Goal: Task Accomplishment & Management: Manage account settings

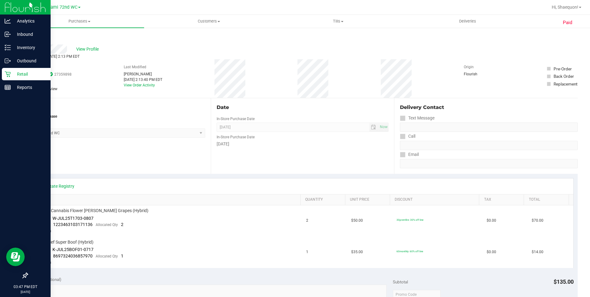
click at [10, 75] on icon at bounding box center [8, 74] width 6 height 6
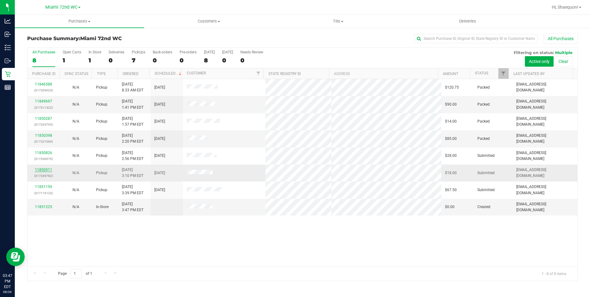
click at [46, 168] on link "11850911" at bounding box center [43, 169] width 17 height 4
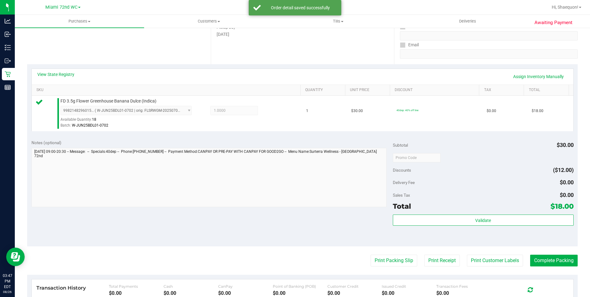
scroll to position [144, 0]
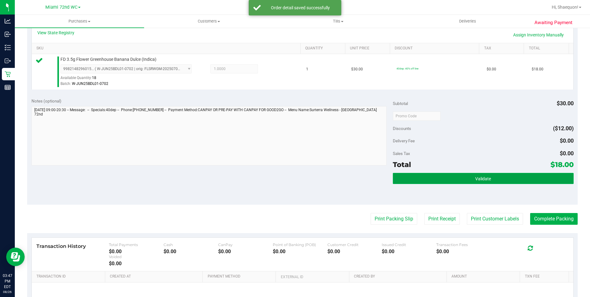
click at [461, 182] on button "Validate" at bounding box center [483, 178] width 181 height 11
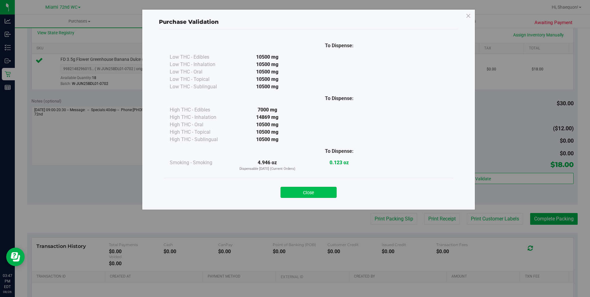
click at [325, 194] on button "Close" at bounding box center [308, 192] width 56 height 11
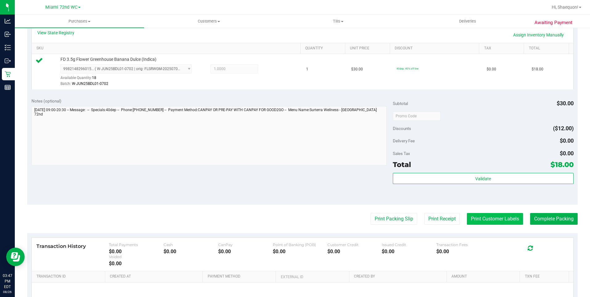
click at [495, 223] on button "Print Customer Labels" at bounding box center [495, 219] width 56 height 12
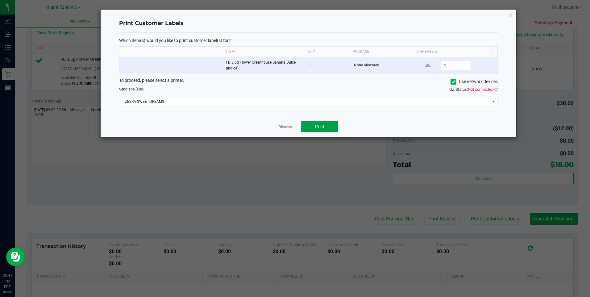
click at [325, 128] on button "Print" at bounding box center [319, 126] width 37 height 11
click at [284, 129] on link "Dismiss" at bounding box center [284, 126] width 13 height 5
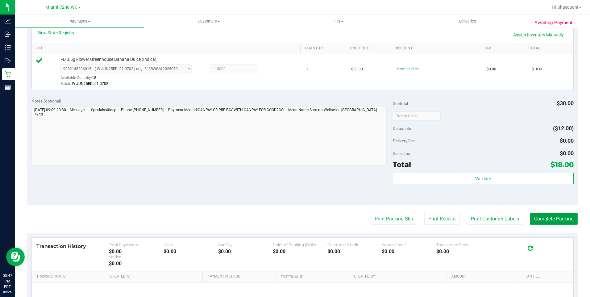
click at [546, 221] on button "Complete Packing" at bounding box center [553, 219] width 47 height 12
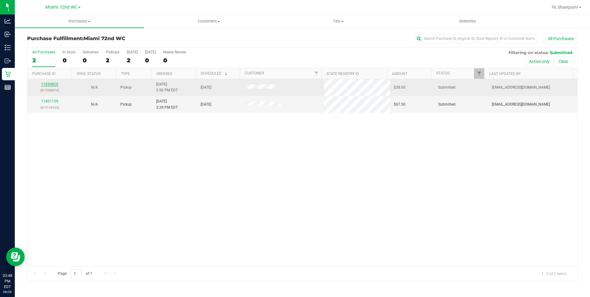
click at [53, 83] on link "11850826" at bounding box center [49, 84] width 17 height 4
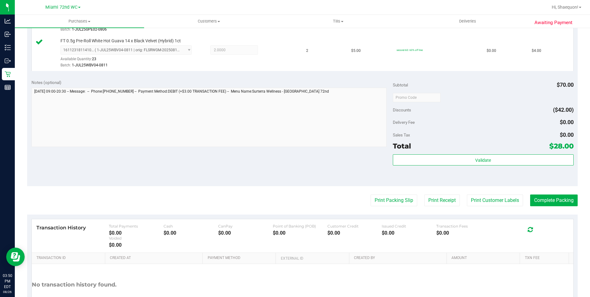
scroll to position [255, 0]
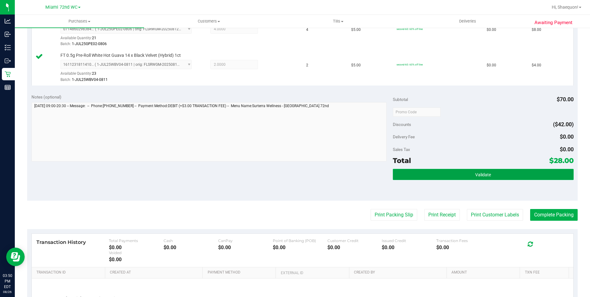
click at [501, 174] on button "Validate" at bounding box center [483, 174] width 181 height 11
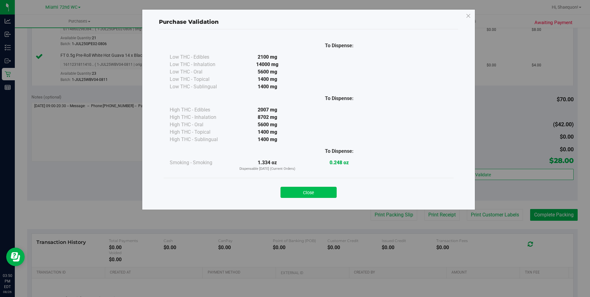
click at [321, 191] on button "Close" at bounding box center [308, 192] width 56 height 11
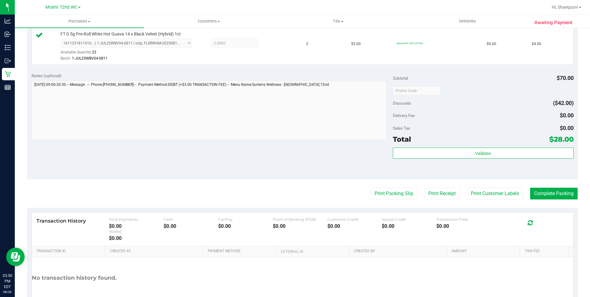
scroll to position [286, 0]
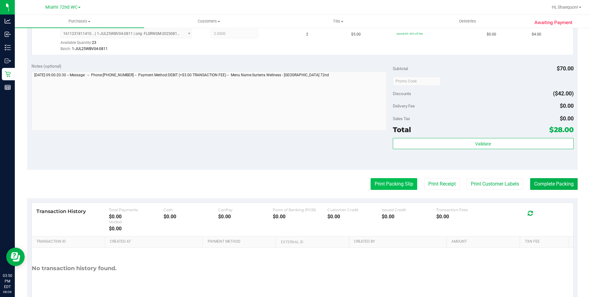
click at [401, 187] on button "Print Packing Slip" at bounding box center [393, 184] width 47 height 12
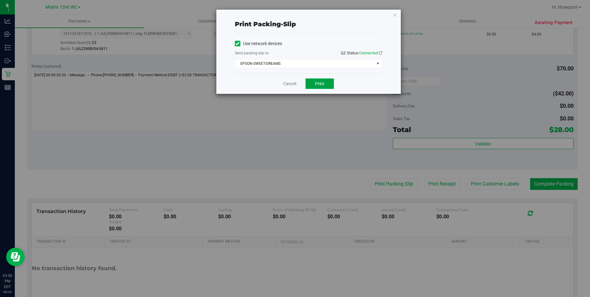
click at [322, 83] on span "Print" at bounding box center [319, 83] width 9 height 5
click at [290, 85] on link "Cancel" at bounding box center [289, 83] width 13 height 6
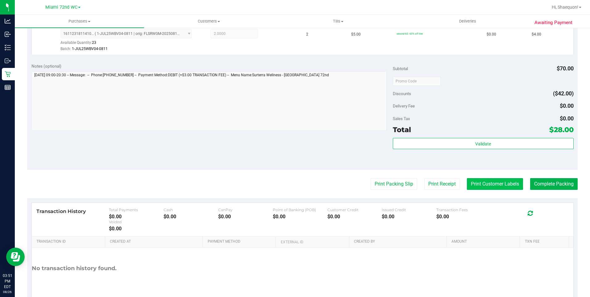
click at [494, 185] on button "Print Customer Labels" at bounding box center [495, 184] width 56 height 12
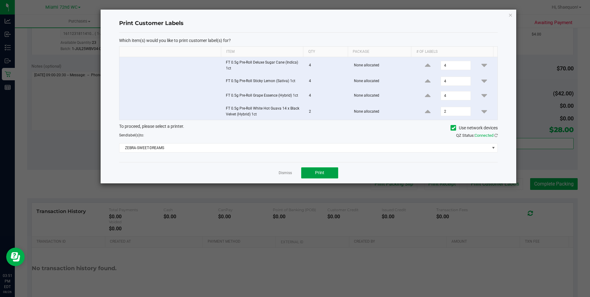
click at [333, 175] on button "Print" at bounding box center [319, 172] width 37 height 11
click at [288, 171] on link "Dismiss" at bounding box center [284, 172] width 13 height 5
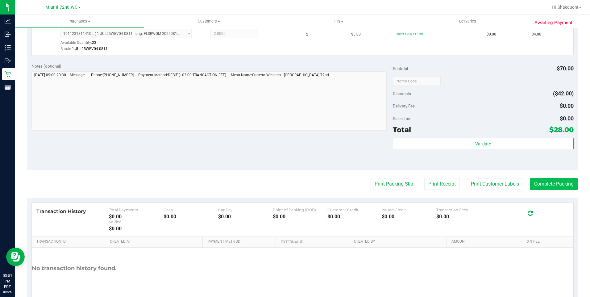
click at [557, 188] on button "Complete Packing" at bounding box center [553, 184] width 47 height 12
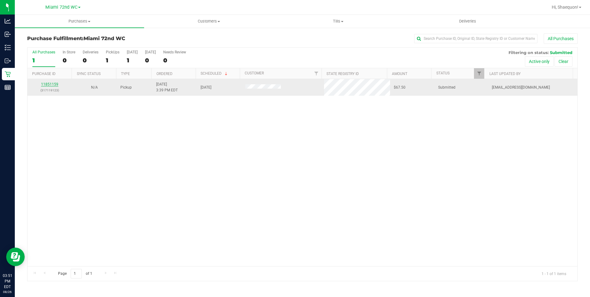
click at [50, 85] on link "11851159" at bounding box center [49, 84] width 17 height 4
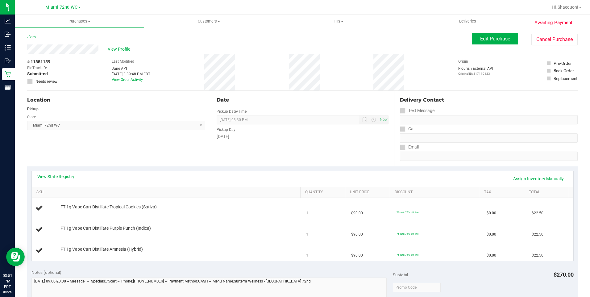
scroll to position [31, 0]
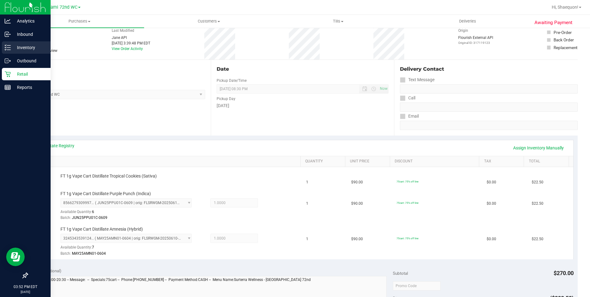
click at [19, 43] on div "Inventory" at bounding box center [26, 47] width 49 height 12
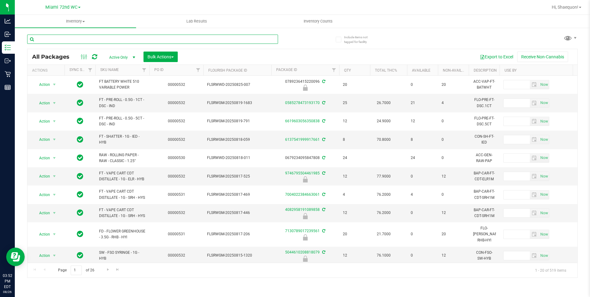
click at [153, 39] on input "text" at bounding box center [152, 39] width 251 height 9
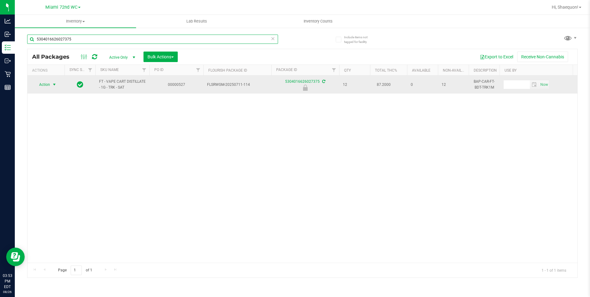
type input "5304016626027375"
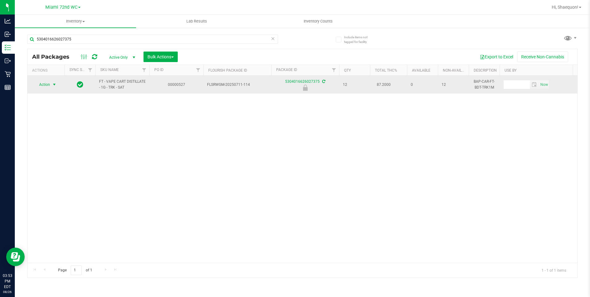
click at [54, 84] on span "select" at bounding box center [54, 84] width 5 height 5
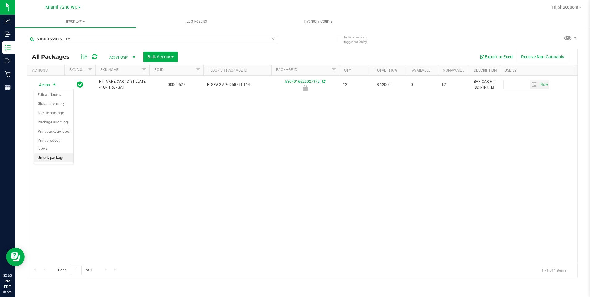
click at [60, 153] on li "Unlock package" at bounding box center [53, 157] width 39 height 9
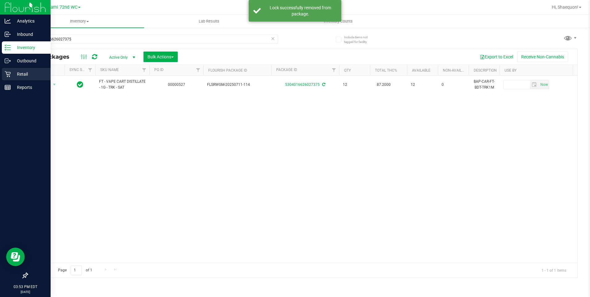
click at [12, 74] on p "Retail" at bounding box center [29, 73] width 37 height 7
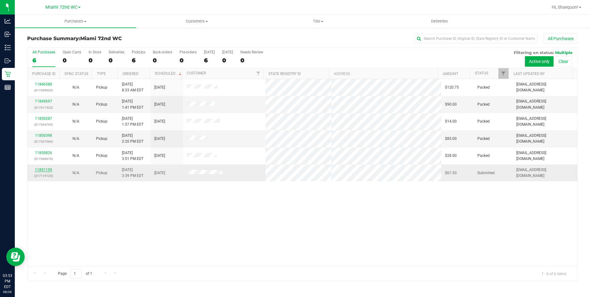
click at [45, 169] on link "11851159" at bounding box center [43, 169] width 17 height 4
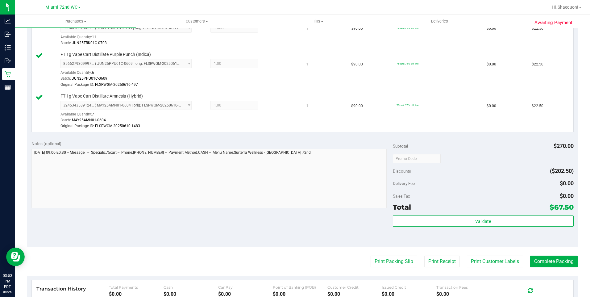
scroll to position [188, 0]
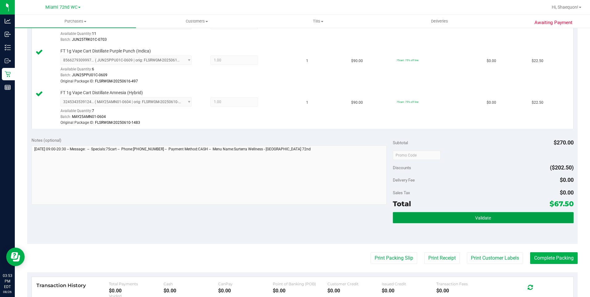
click at [493, 219] on button "Validate" at bounding box center [483, 217] width 181 height 11
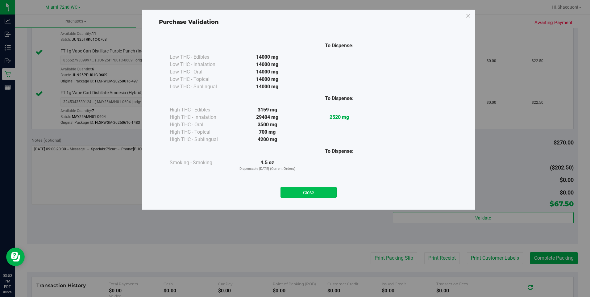
click at [322, 192] on button "Close" at bounding box center [308, 192] width 56 height 11
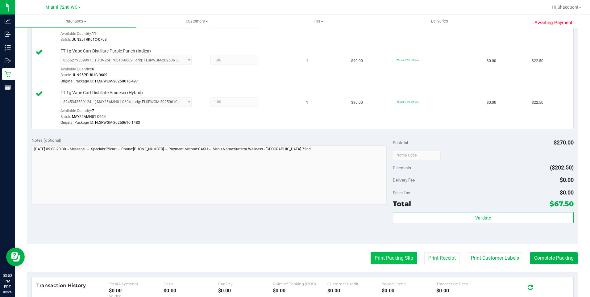
click at [398, 257] on button "Print Packing Slip" at bounding box center [393, 258] width 47 height 12
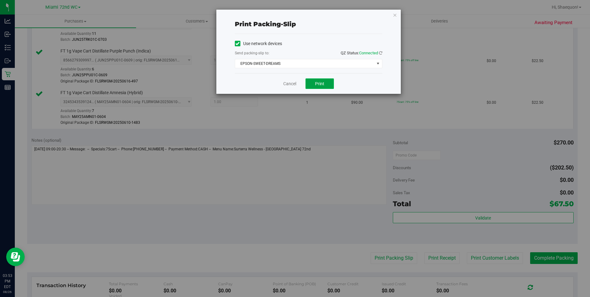
click at [320, 84] on span "Print" at bounding box center [319, 83] width 9 height 5
click at [289, 83] on link "Cancel" at bounding box center [289, 83] width 13 height 6
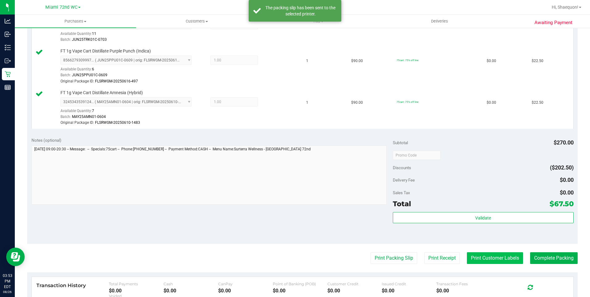
click at [503, 259] on button "Print Customer Labels" at bounding box center [495, 258] width 56 height 12
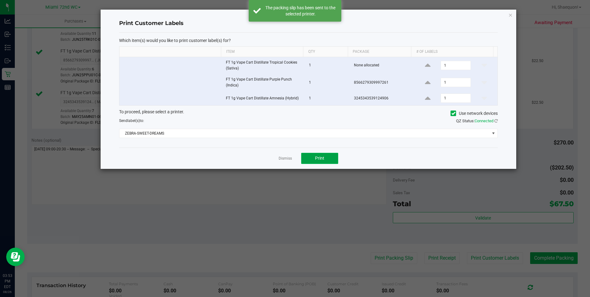
click at [328, 161] on button "Print" at bounding box center [319, 158] width 37 height 11
click at [288, 158] on link "Dismiss" at bounding box center [284, 158] width 13 height 5
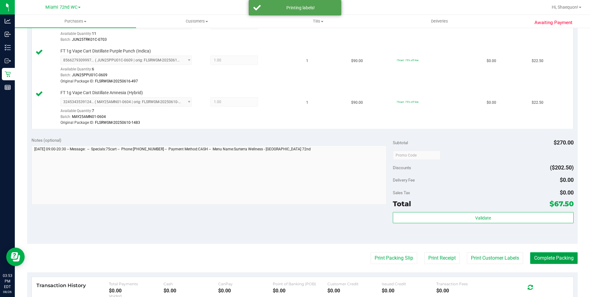
click at [553, 259] on button "Complete Packing" at bounding box center [553, 258] width 47 height 12
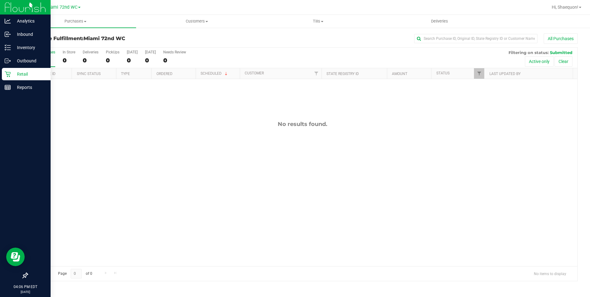
click at [5, 76] on icon at bounding box center [8, 74] width 6 height 6
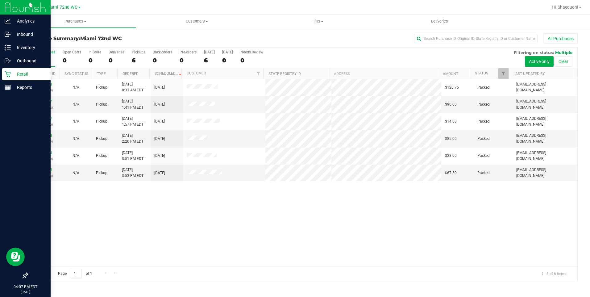
click at [7, 76] on icon at bounding box center [8, 74] width 6 height 6
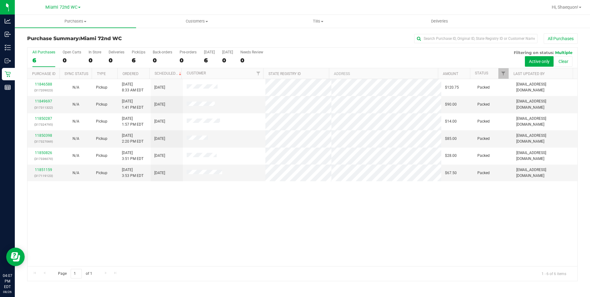
click at [163, 234] on div "11846588 (317209023) N/A Pickup [DATE] 8:33 AM EDT 8/26/2025 $120.75 Packed [EM…" at bounding box center [301, 172] width 549 height 187
click at [578, 7] on span at bounding box center [579, 7] width 2 height 1
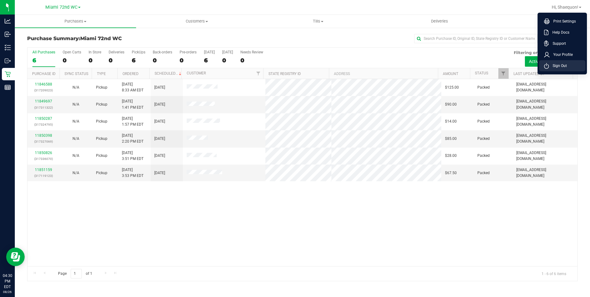
click at [567, 68] on li "Sign Out" at bounding box center [562, 65] width 46 height 11
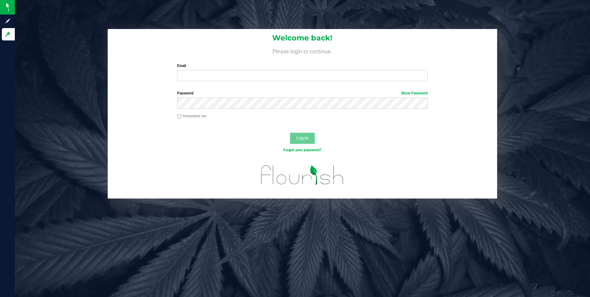
drag, startPoint x: 162, startPoint y: 230, endPoint x: 158, endPoint y: 223, distance: 8.3
click at [160, 228] on div "Welcome back! Please login to continue. Email Required Please format your email…" at bounding box center [302, 148] width 575 height 297
click at [191, 72] on input "Email" at bounding box center [302, 75] width 250 height 11
type input "[EMAIL_ADDRESS][DOMAIN_NAME]"
click at [290, 133] on button "Log In" at bounding box center [302, 138] width 25 height 11
